Goal: Transaction & Acquisition: Purchase product/service

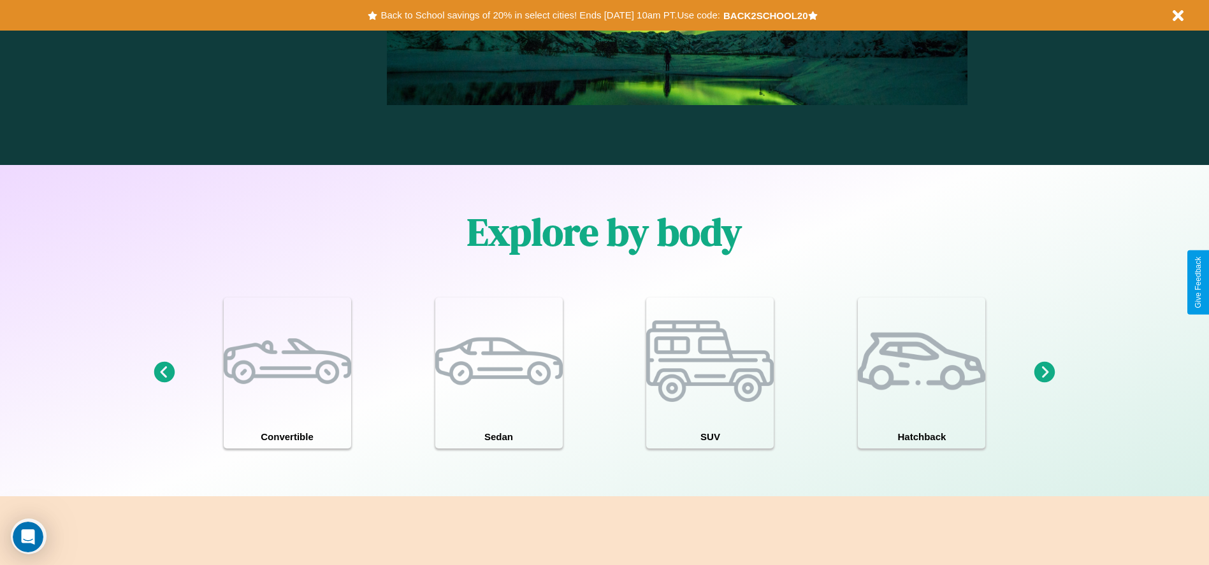
scroll to position [1829, 0]
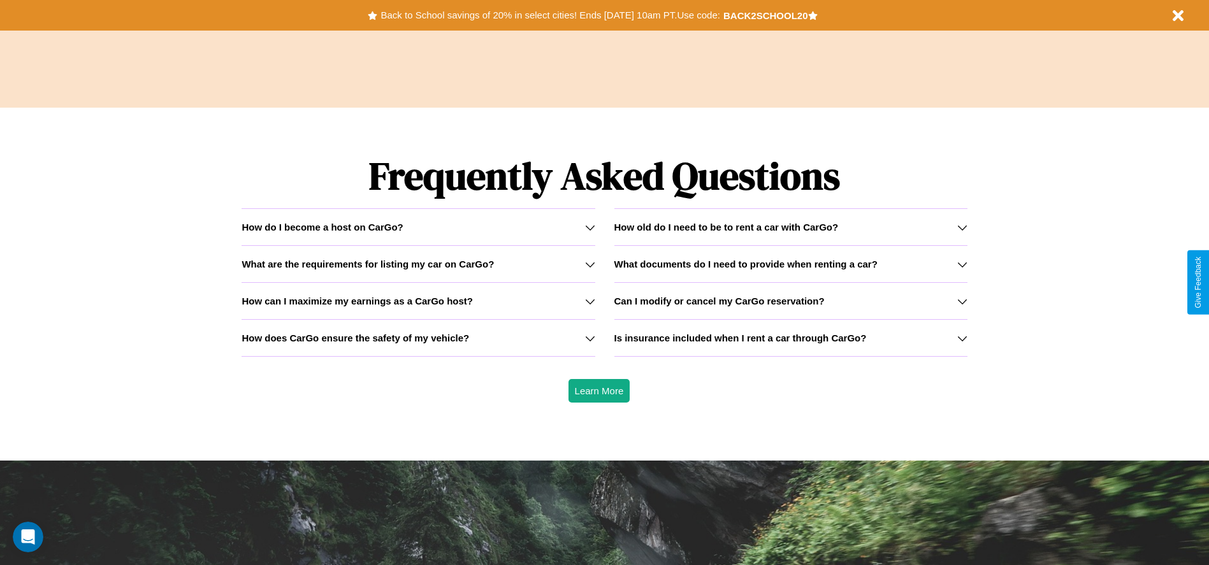
click at [590, 264] on icon at bounding box center [590, 264] width 10 height 10
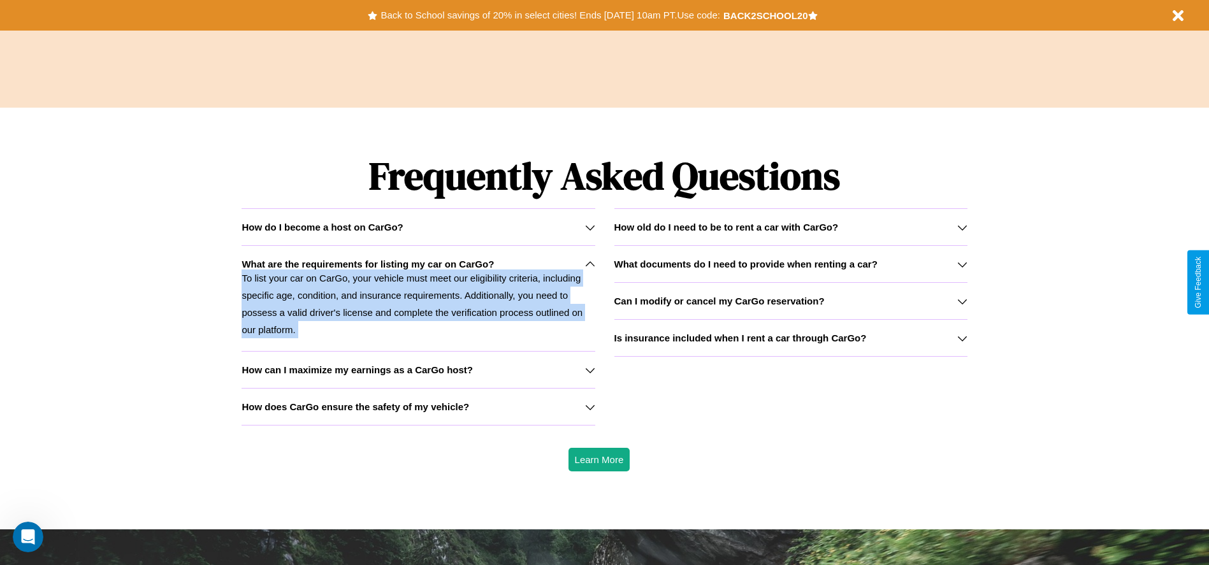
click at [418, 298] on p "To list your car on CarGo, your vehicle must meet our eligibility criteria, inc…" at bounding box center [418, 304] width 353 height 69
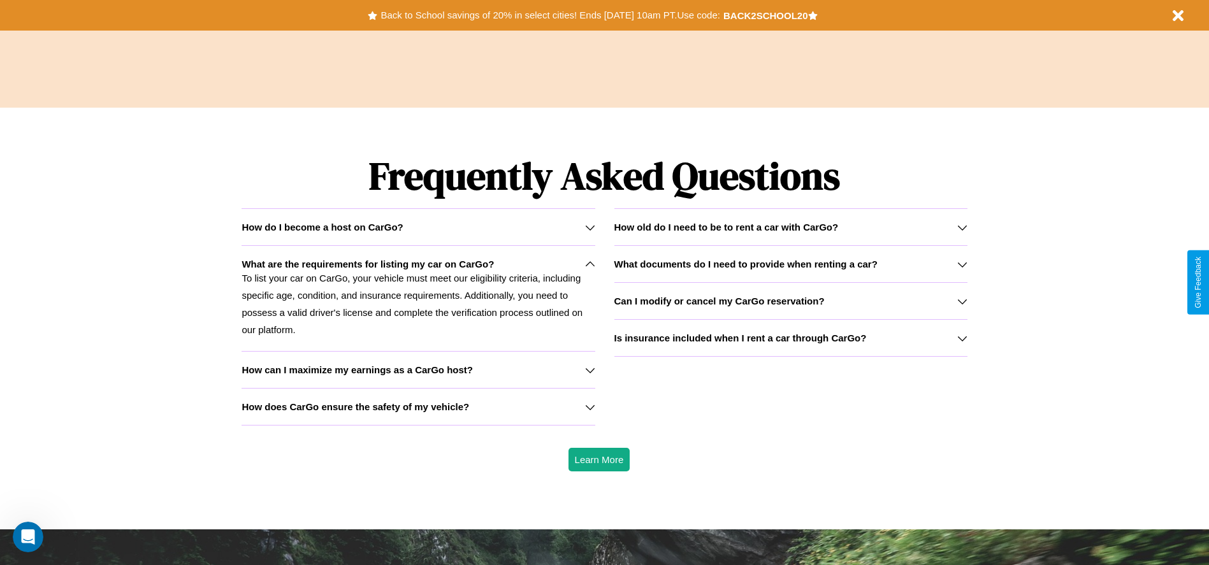
click at [962, 338] on icon at bounding box center [962, 338] width 10 height 10
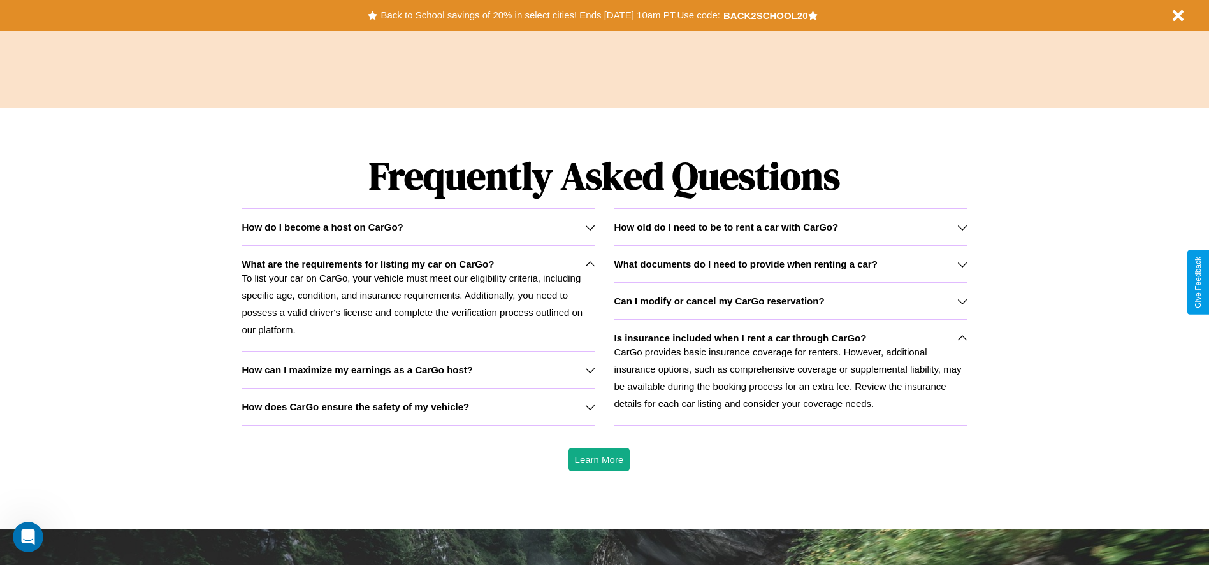
click at [790, 264] on h3 "What documents do I need to provide when renting a car?" at bounding box center [746, 264] width 263 height 11
click at [418, 298] on p "To list your car on CarGo, your vehicle must meet our eligibility criteria, inc…" at bounding box center [418, 304] width 353 height 69
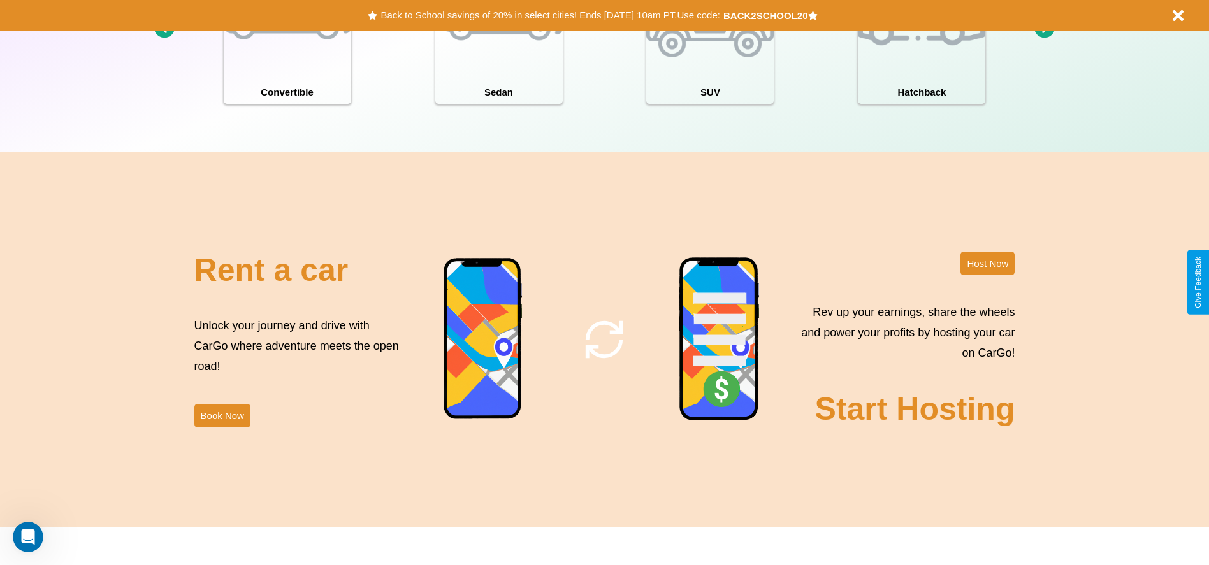
scroll to position [265, 0]
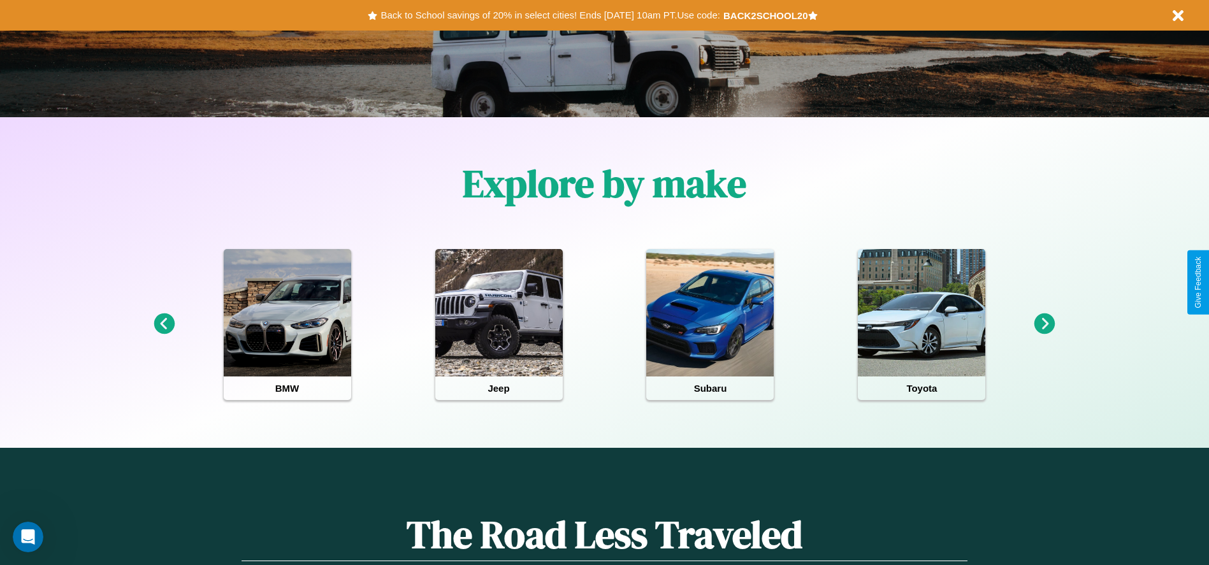
click at [1045, 324] on icon at bounding box center [1045, 324] width 21 height 21
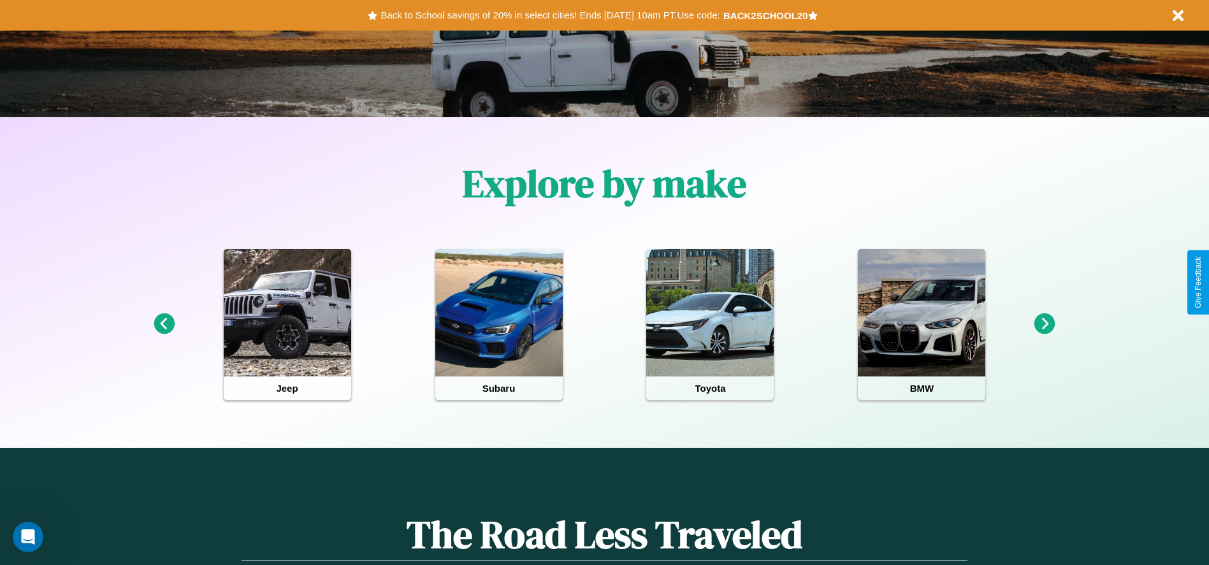
click at [1045, 324] on icon at bounding box center [1045, 324] width 21 height 21
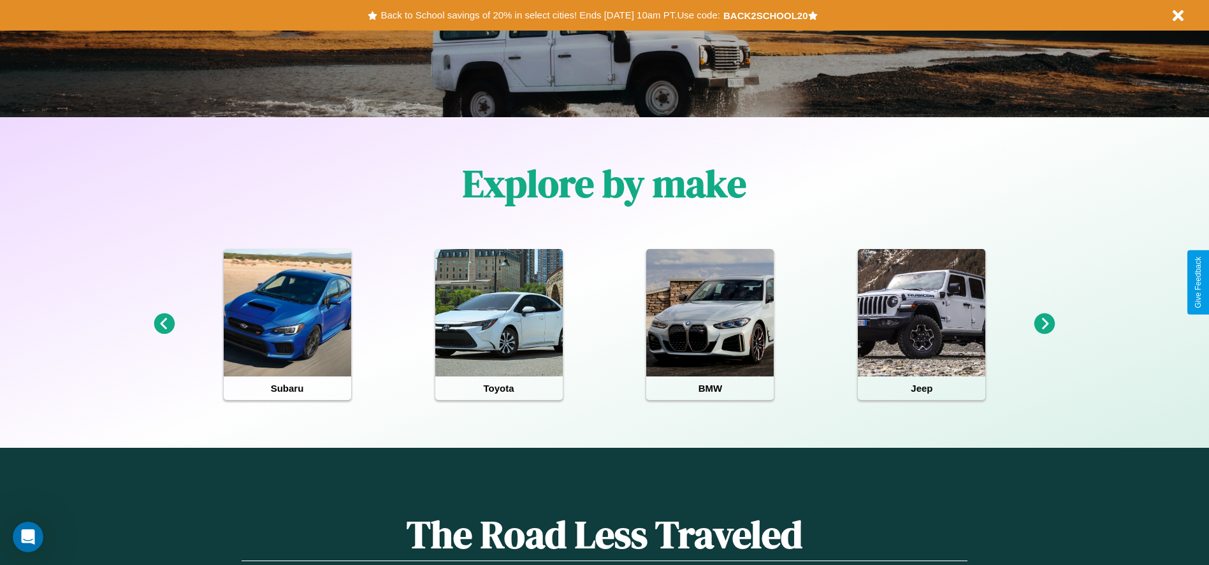
click at [1045, 324] on icon at bounding box center [1045, 324] width 21 height 21
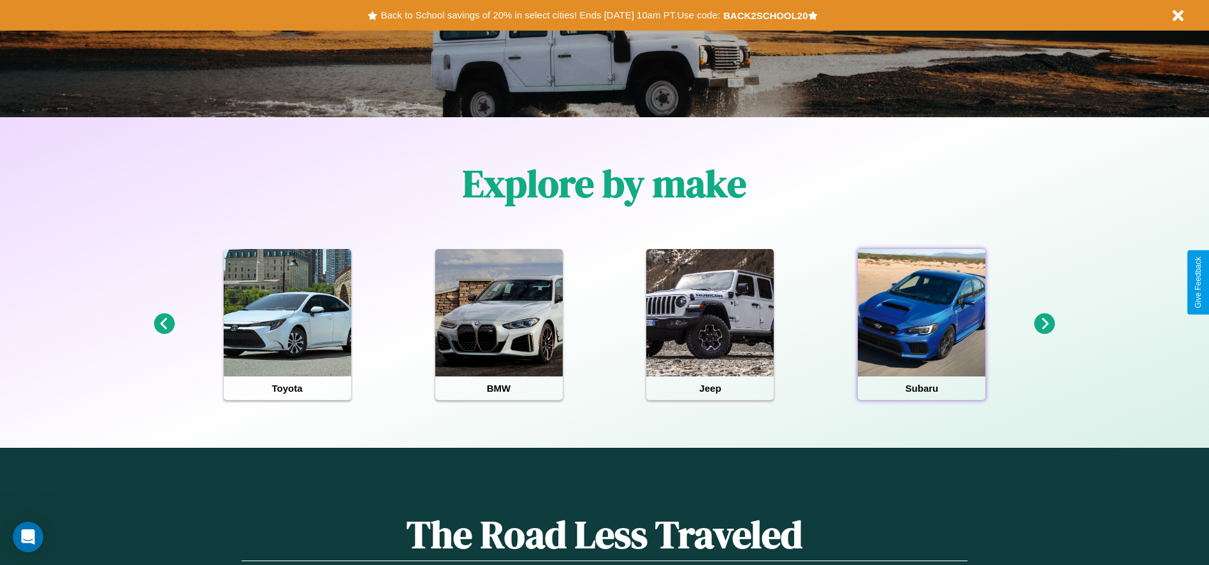
click at [922, 324] on div at bounding box center [921, 312] width 127 height 127
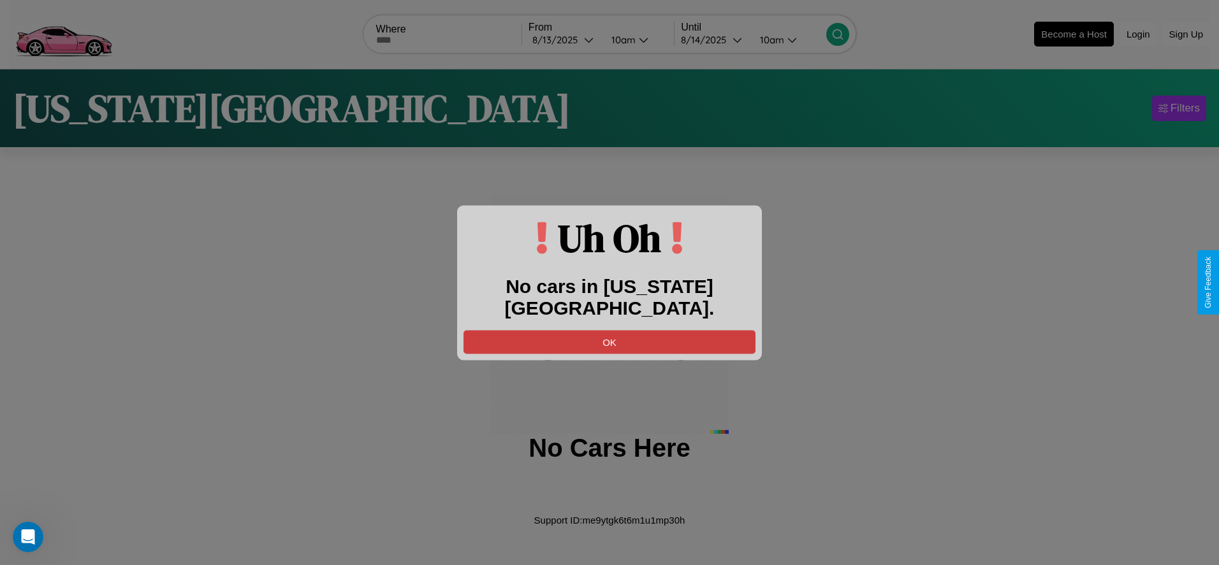
click at [609, 330] on button "OK" at bounding box center [609, 342] width 292 height 24
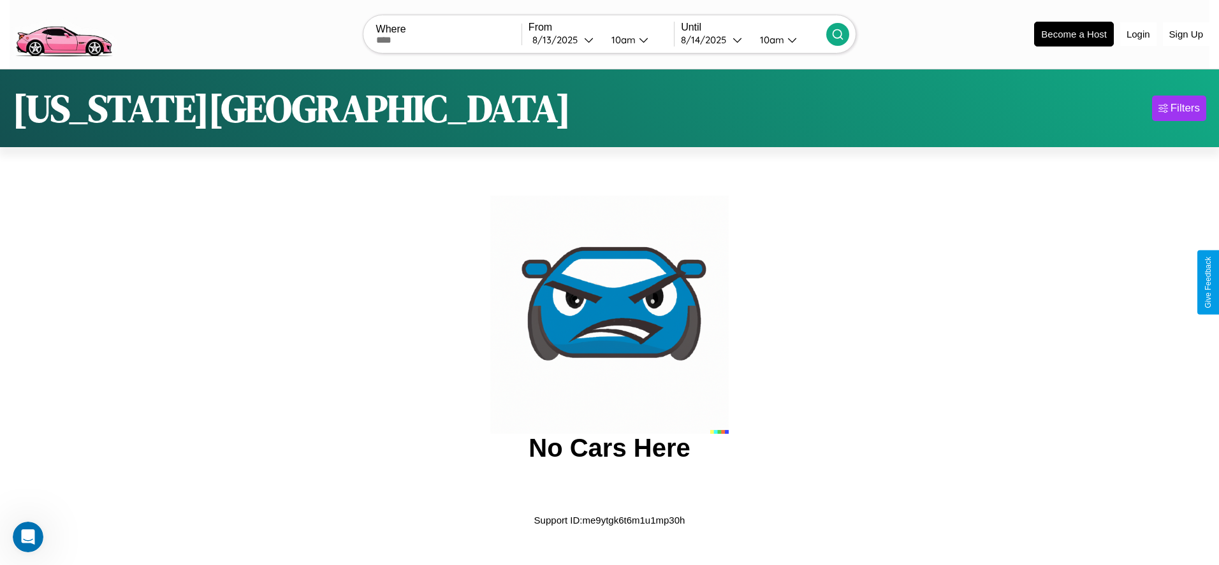
click at [448, 40] on input "text" at bounding box center [448, 40] width 145 height 10
type input "*******"
click at [564, 40] on div "[DATE]" at bounding box center [558, 40] width 52 height 12
select select "*"
select select "****"
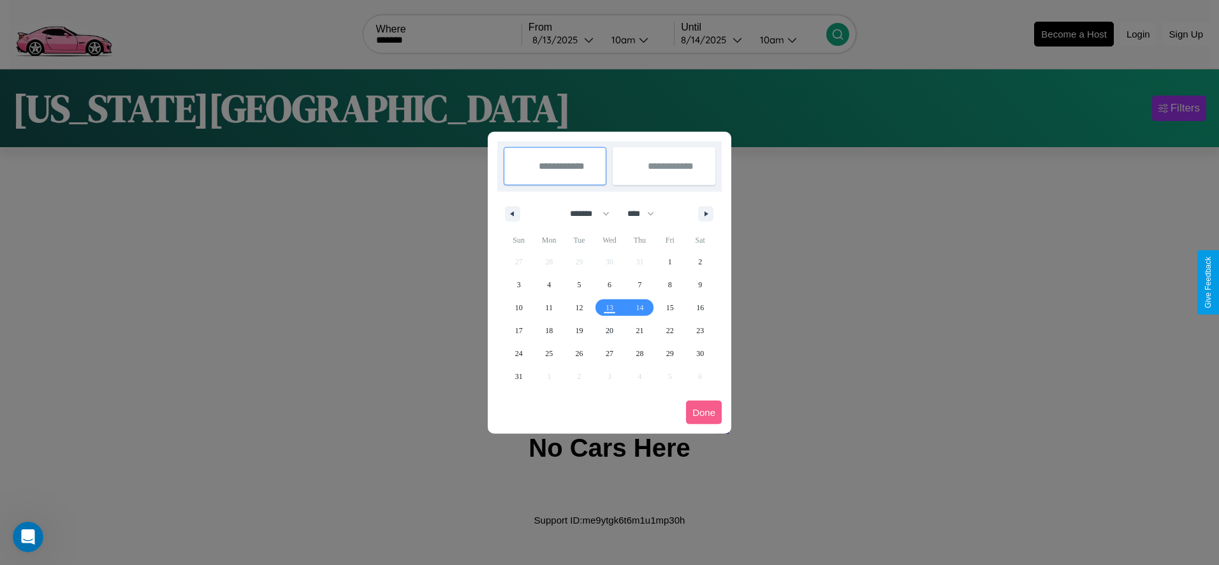
drag, startPoint x: 584, startPoint y: 214, endPoint x: 609, endPoint y: 256, distance: 49.2
click at [584, 214] on select "******* ******** ***** ***** *** **** **** ****** ********* ******* ******** **…" at bounding box center [587, 213] width 54 height 21
select select "*"
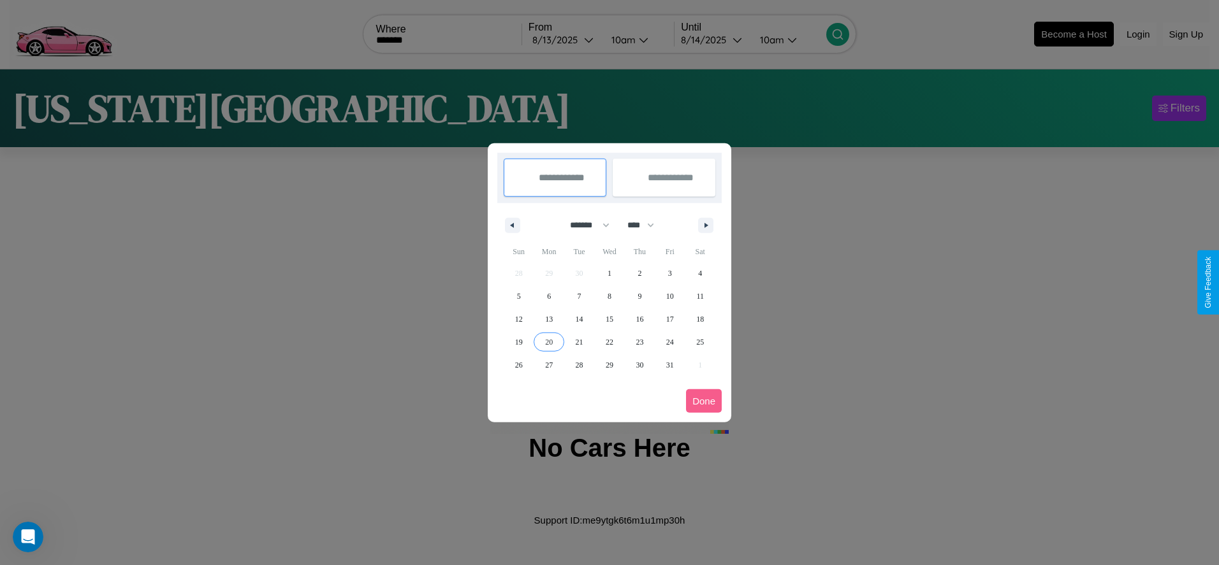
click at [549, 342] on span "20" at bounding box center [549, 342] width 8 height 23
type input "**********"
click at [669, 342] on span "24" at bounding box center [670, 342] width 8 height 23
type input "**********"
click at [704, 401] on button "Done" at bounding box center [704, 402] width 36 height 24
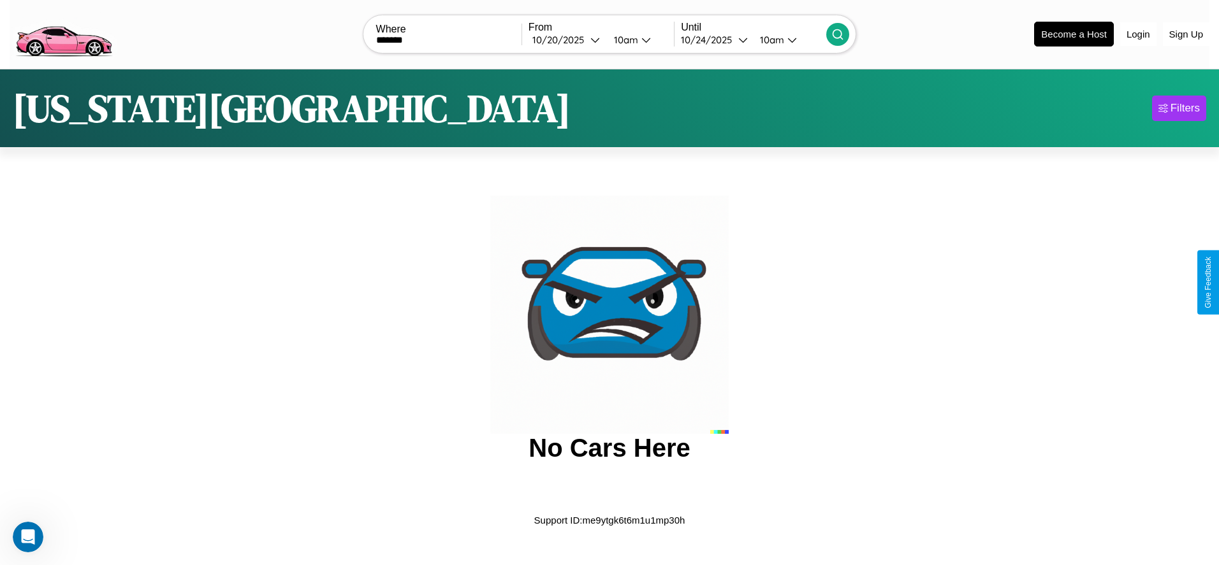
click at [625, 40] on div "10am" at bounding box center [625, 40] width 34 height 12
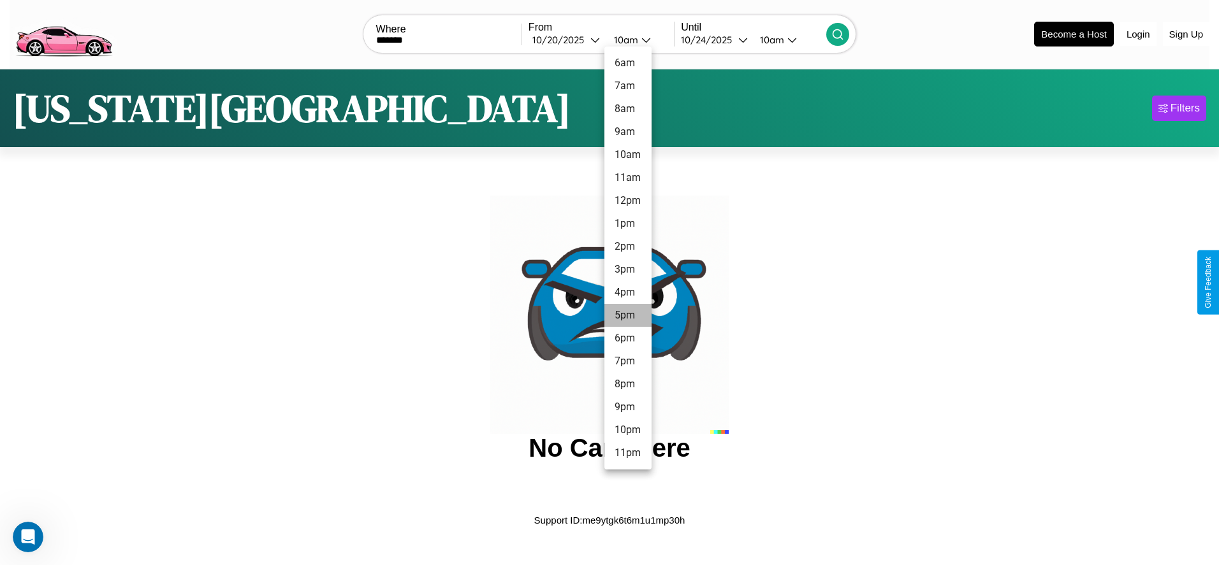
click at [627, 316] on li "5pm" at bounding box center [627, 315] width 47 height 23
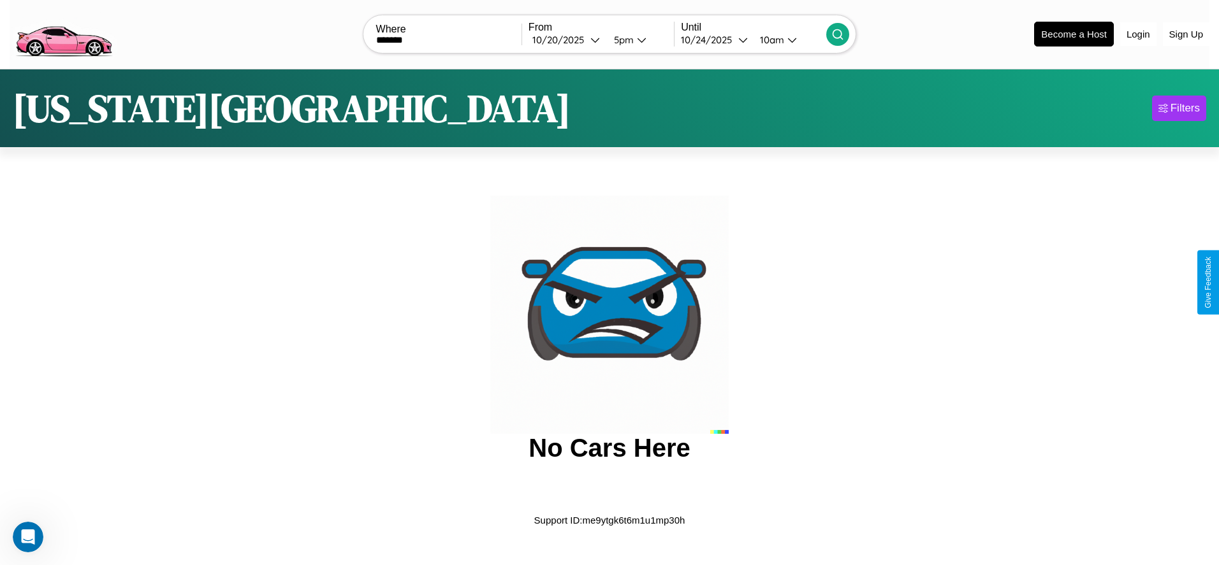
click at [838, 34] on icon at bounding box center [837, 34] width 13 height 13
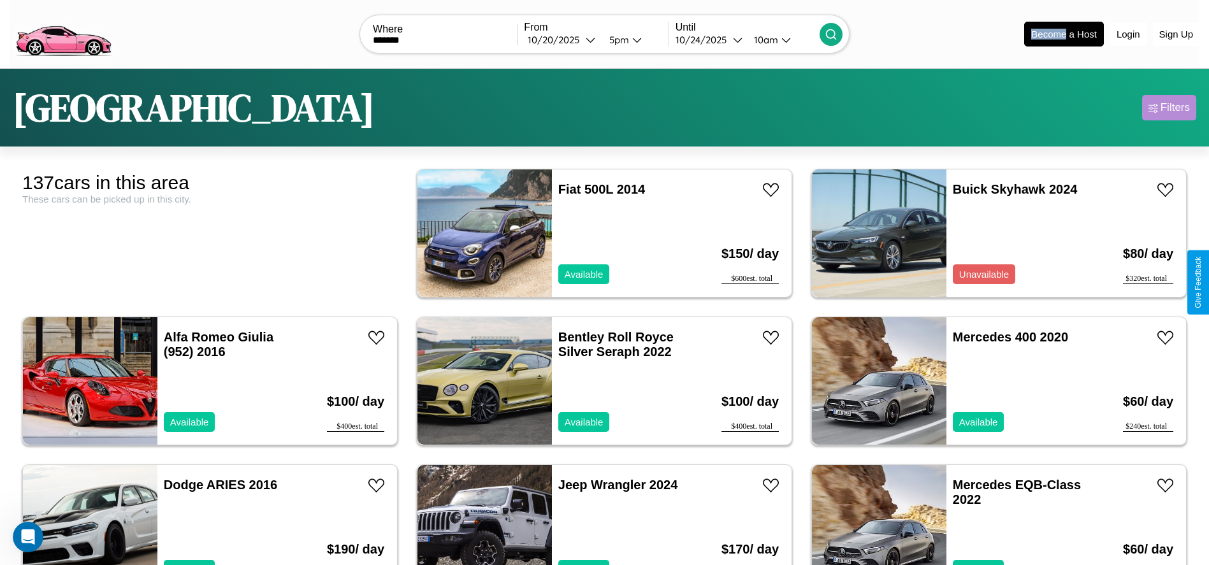
click at [1169, 108] on div "Filters" at bounding box center [1175, 107] width 29 height 13
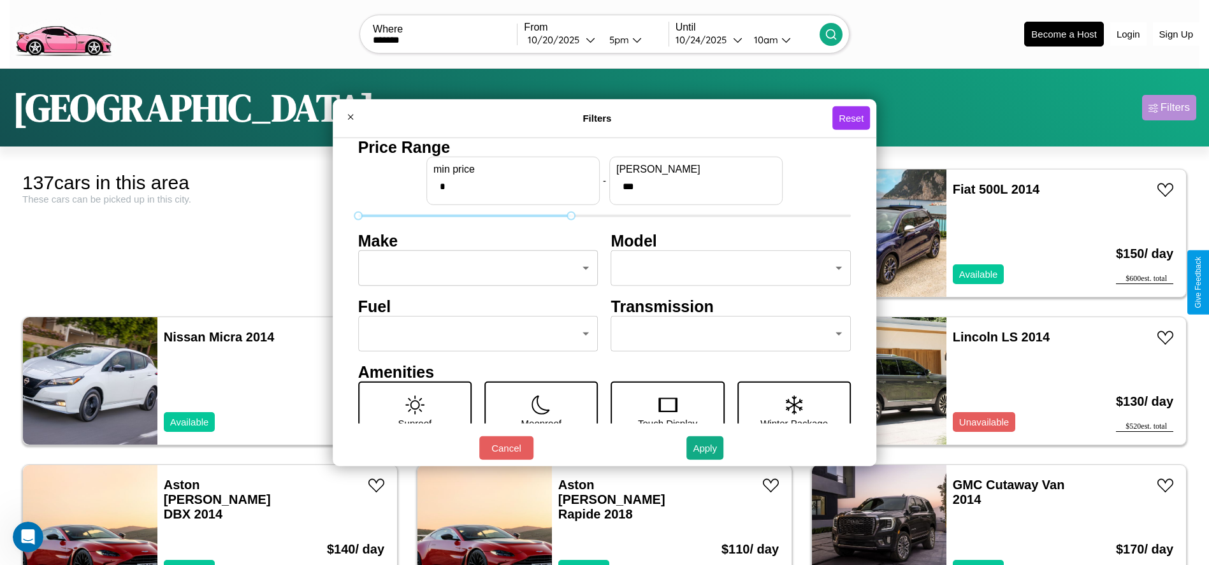
type input "***"
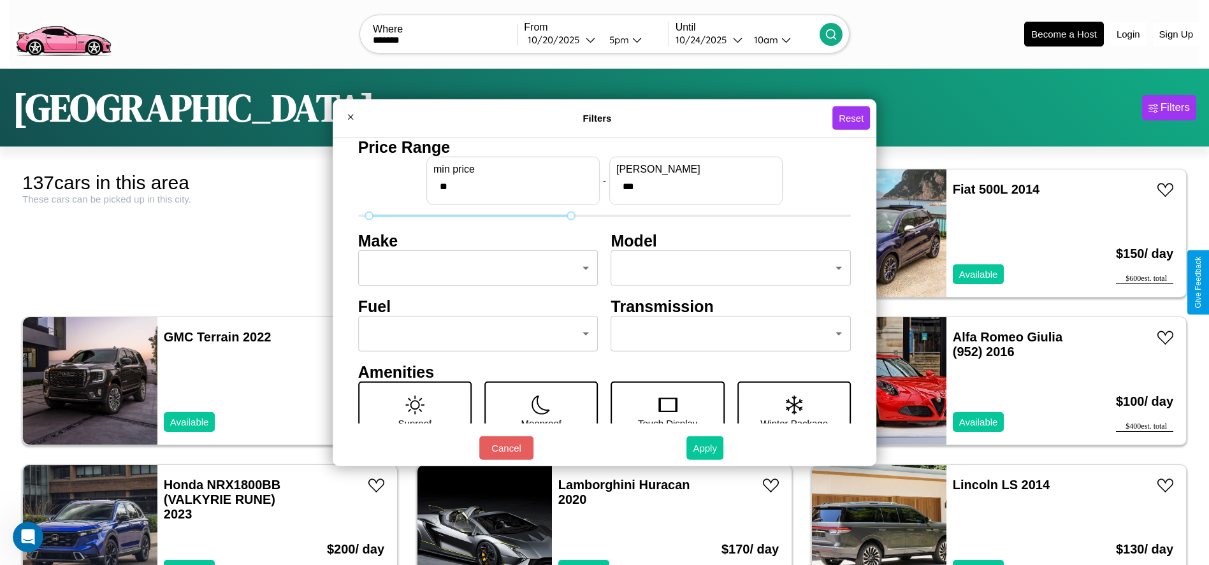
type input "**"
click at [706, 448] on button "Apply" at bounding box center [705, 449] width 37 height 24
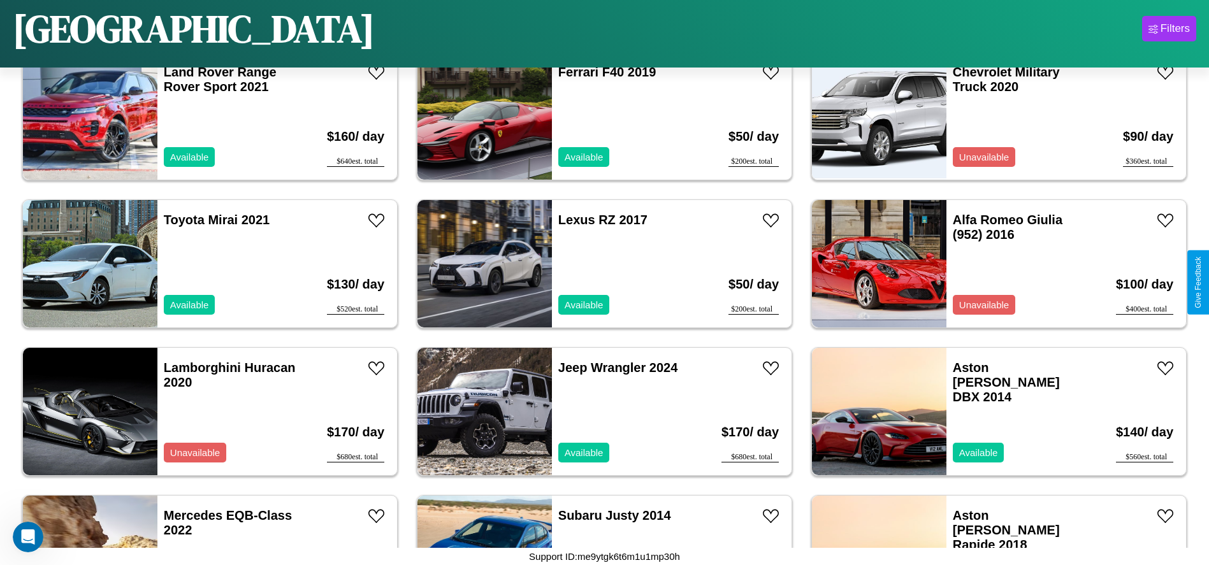
scroll to position [4283, 0]
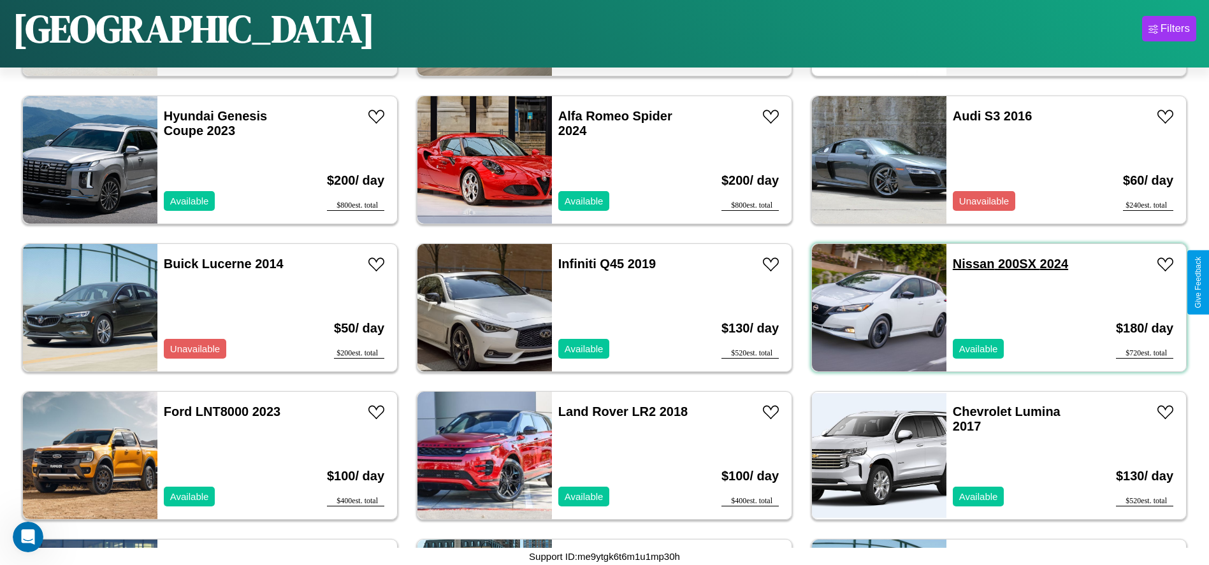
click at [966, 264] on link "Nissan 200SX 2024" at bounding box center [1010, 264] width 115 height 14
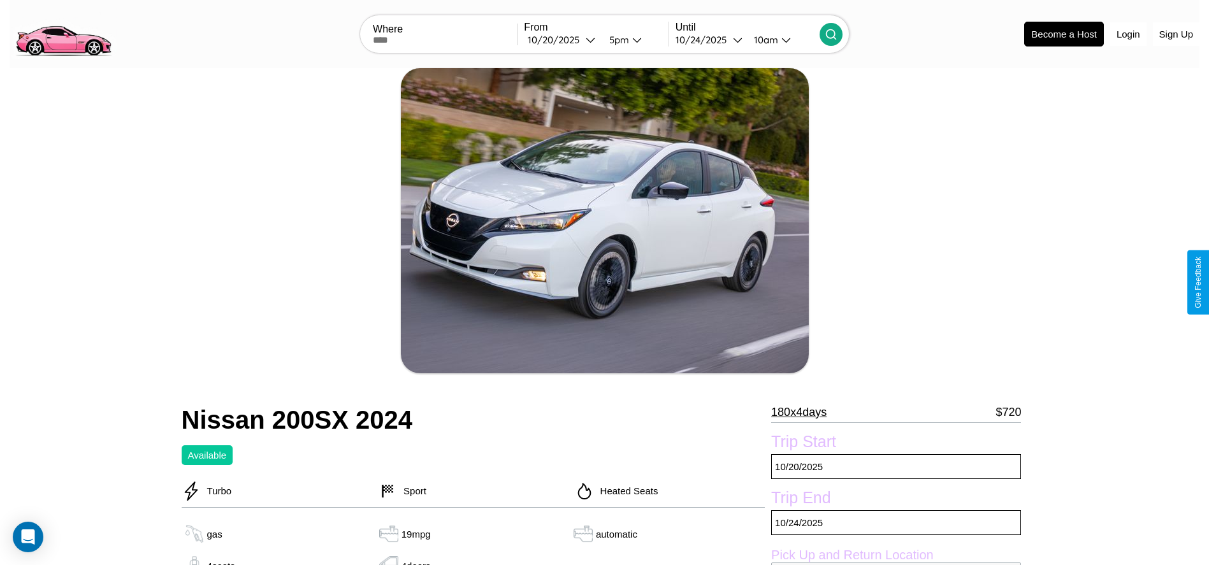
scroll to position [347, 0]
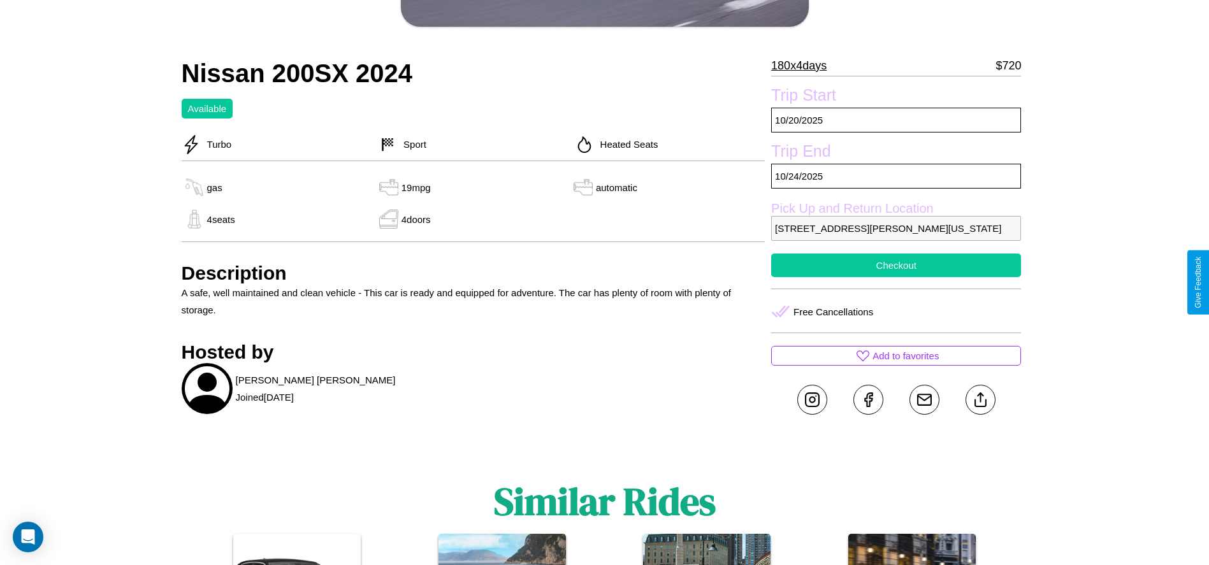
click at [896, 277] on button "Checkout" at bounding box center [896, 266] width 250 height 24
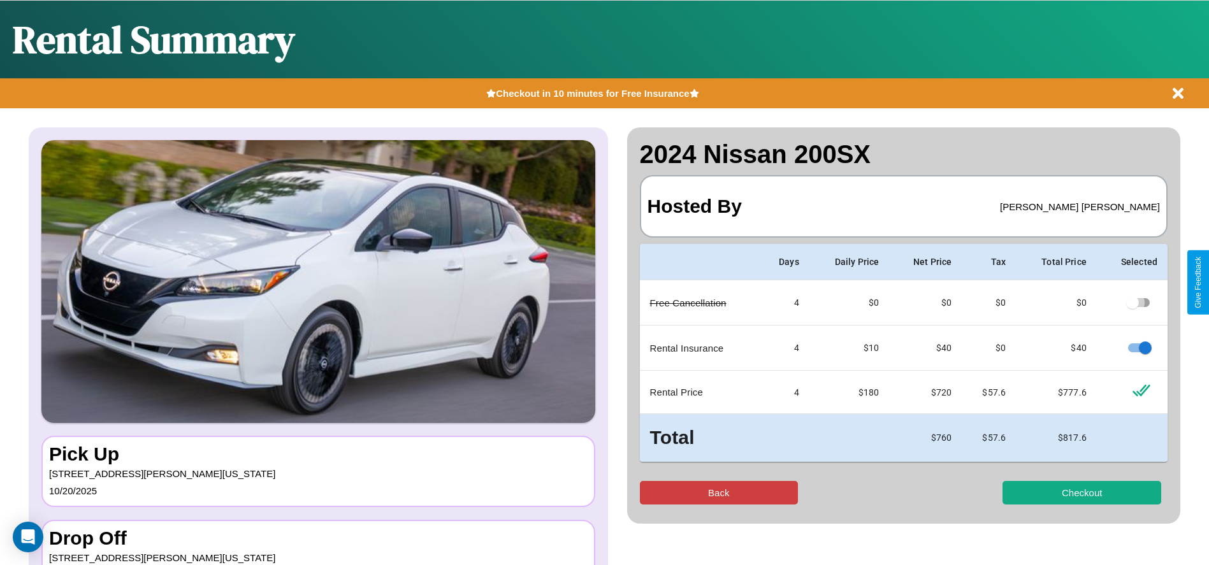
click at [718, 493] on button "Back" at bounding box center [719, 493] width 159 height 24
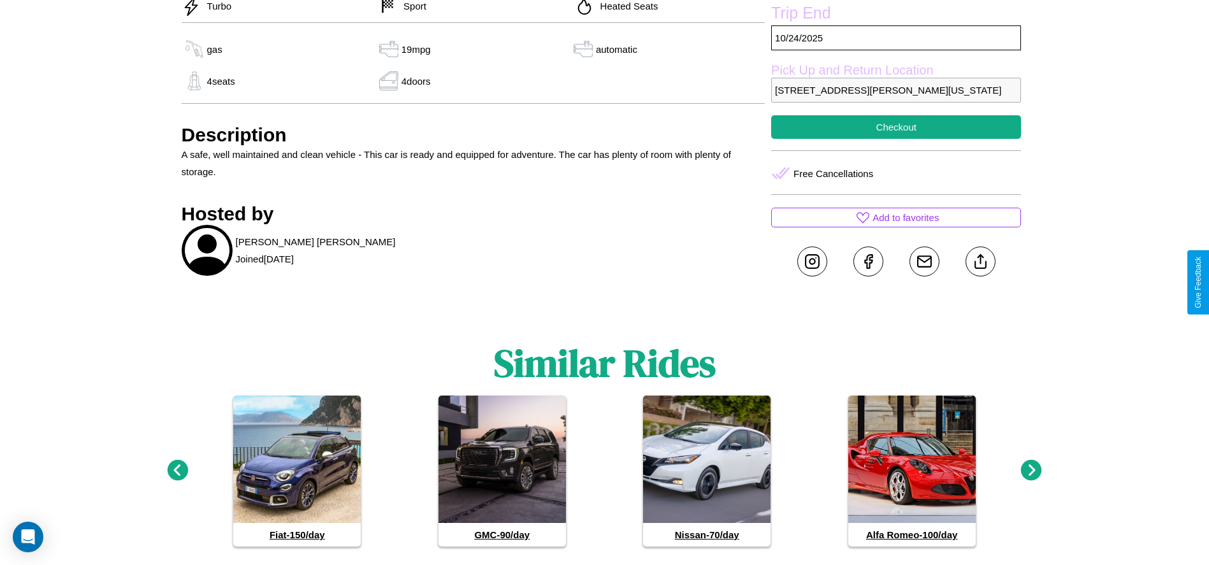
scroll to position [527, 0]
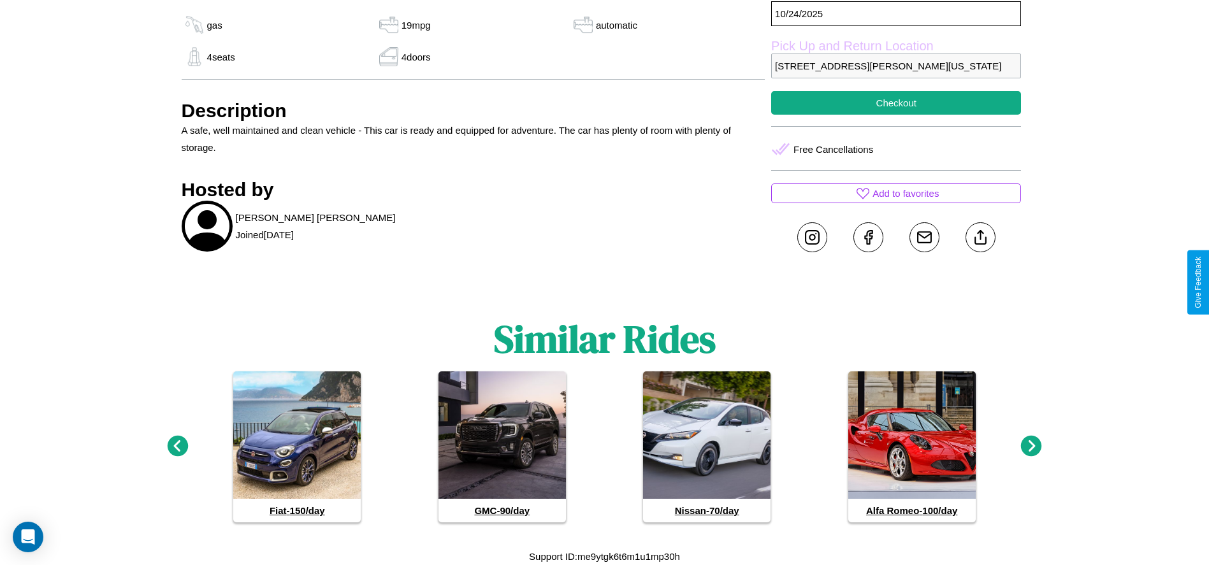
click at [1031, 447] on icon at bounding box center [1031, 446] width 21 height 21
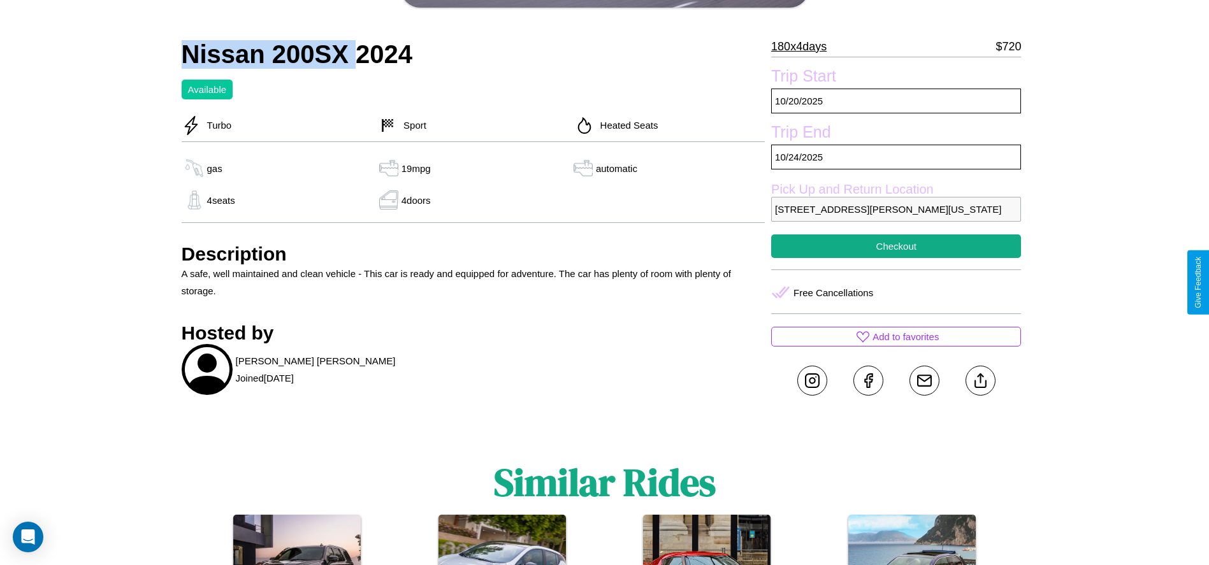
scroll to position [347, 0]
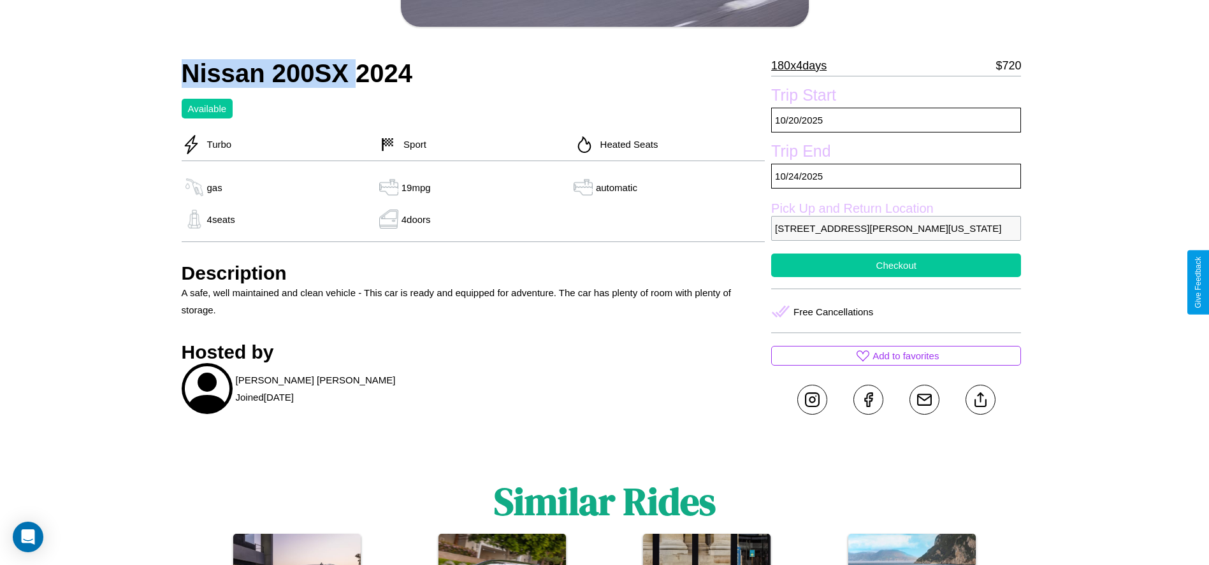
click at [896, 277] on button "Checkout" at bounding box center [896, 266] width 250 height 24
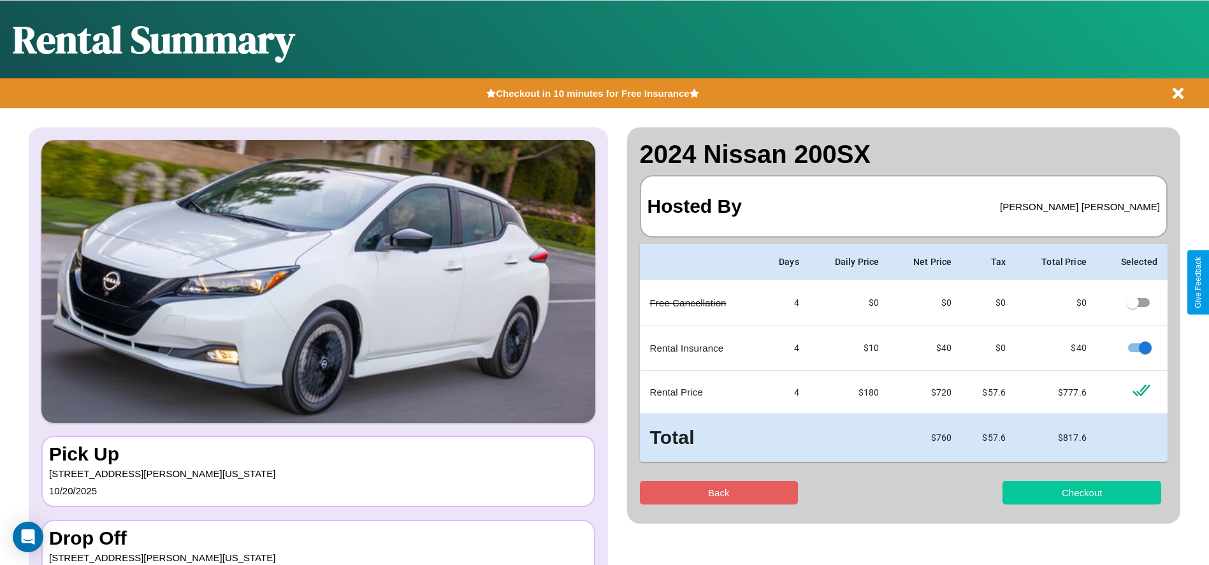
click at [1082, 493] on button "Checkout" at bounding box center [1082, 493] width 159 height 24
